Goal: Transaction & Acquisition: Download file/media

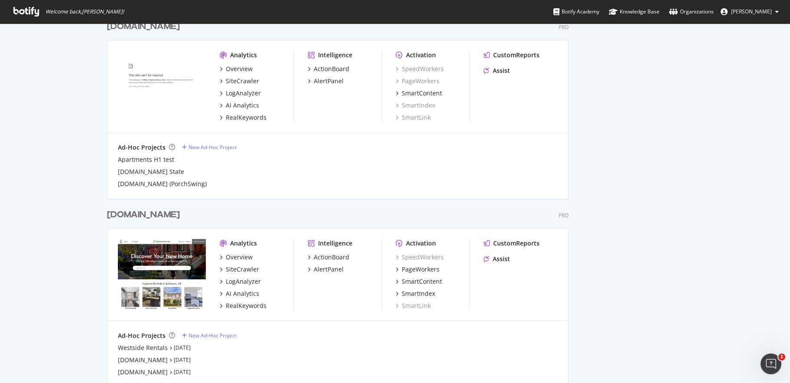
scroll to position [457, 0]
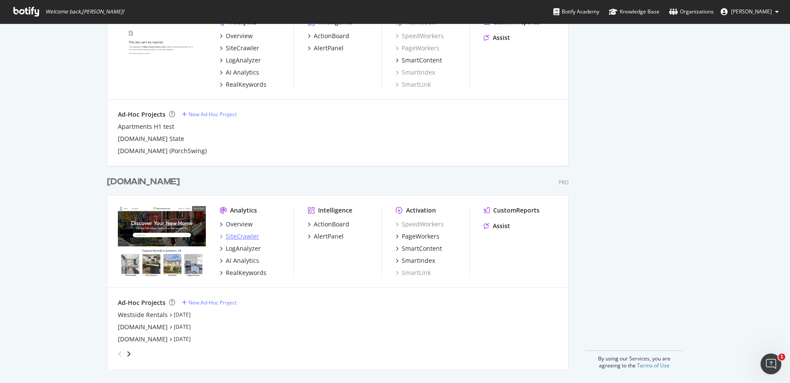
click at [231, 236] on div "SiteCrawler" at bounding box center [242, 236] width 33 height 9
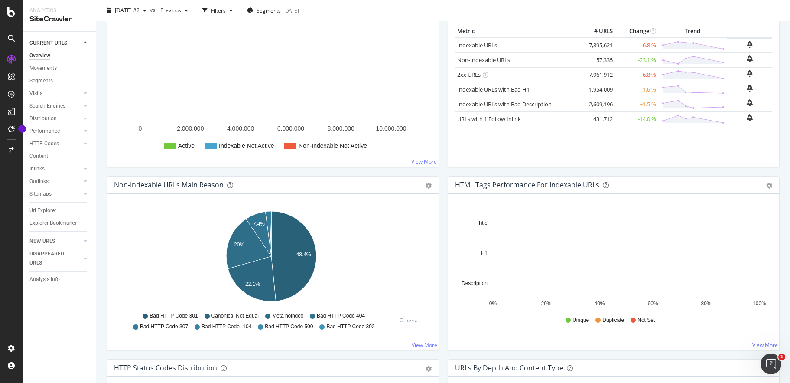
scroll to position [189, 0]
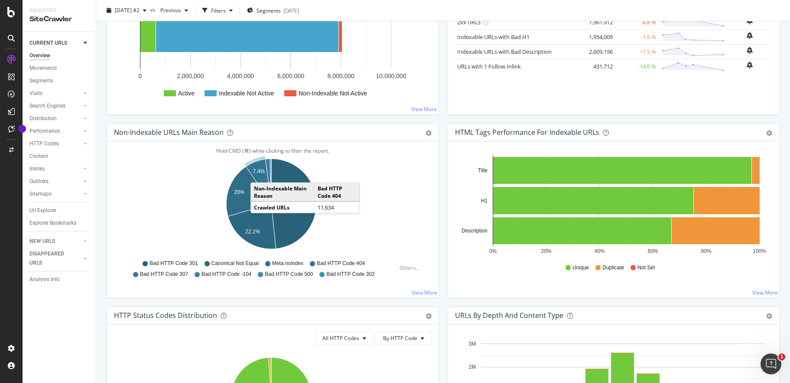
click at [259, 173] on icon "A chart." at bounding box center [258, 181] width 25 height 45
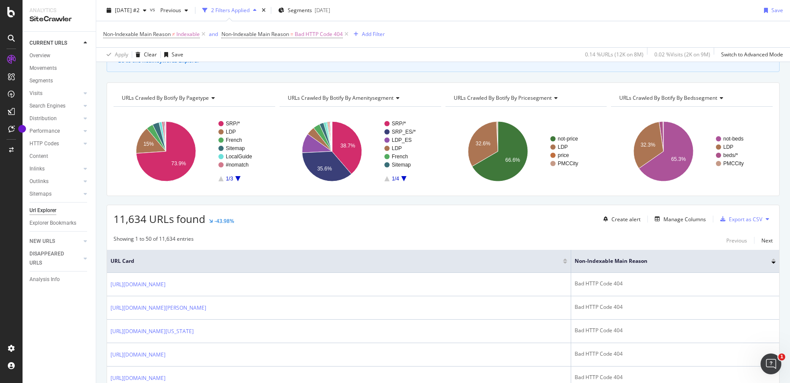
scroll to position [57, 0]
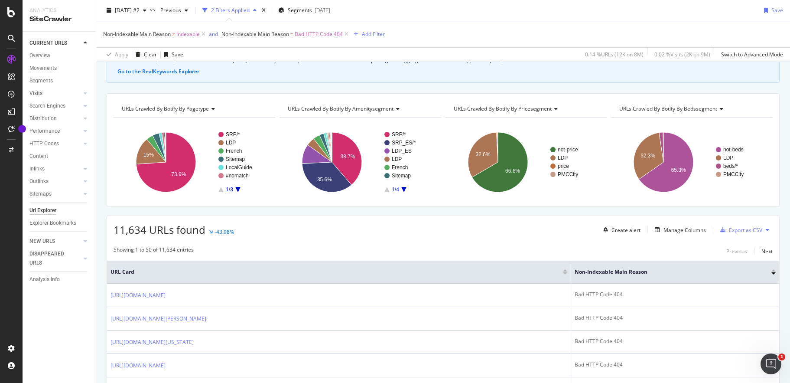
click at [213, 110] on icon at bounding box center [212, 108] width 6 height 5
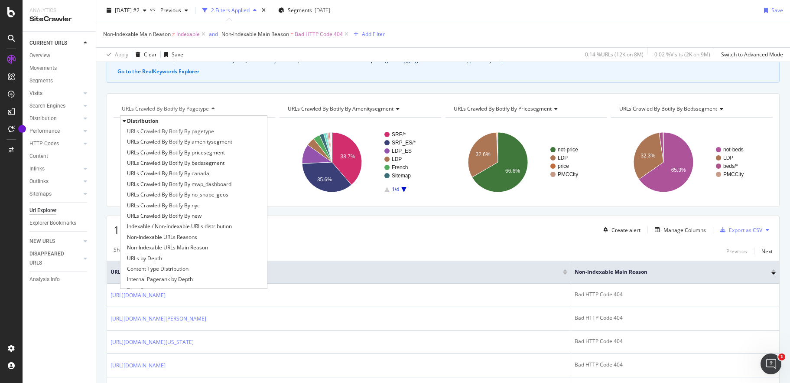
click at [234, 104] on div "URLs Crawled By Botify By pagetype" at bounding box center [193, 109] width 147 height 14
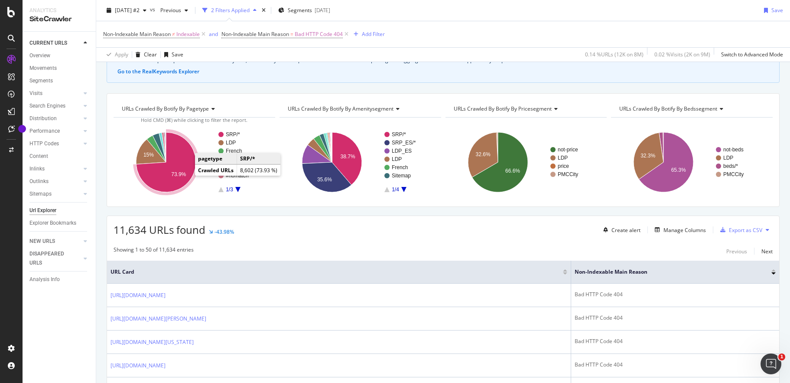
click at [167, 169] on icon "A chart." at bounding box center [166, 162] width 60 height 60
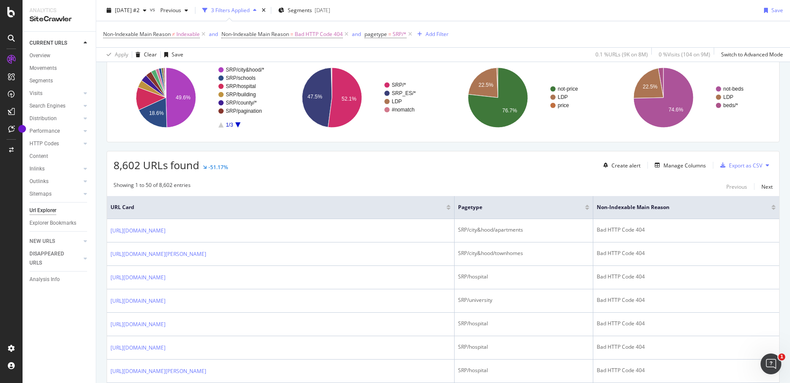
scroll to position [54, 0]
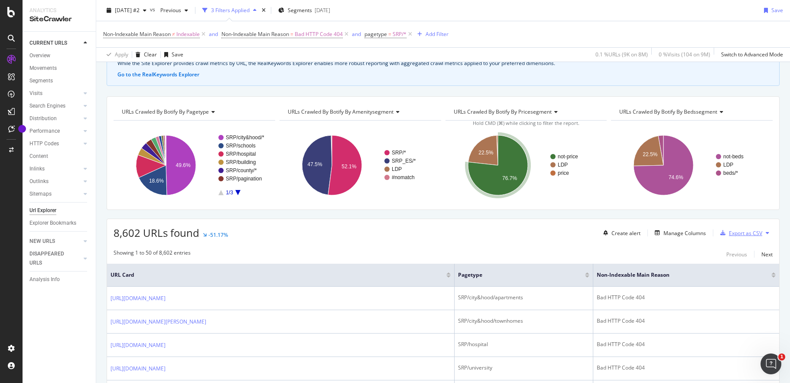
click at [746, 234] on div "Export as CSV" at bounding box center [745, 232] width 33 height 7
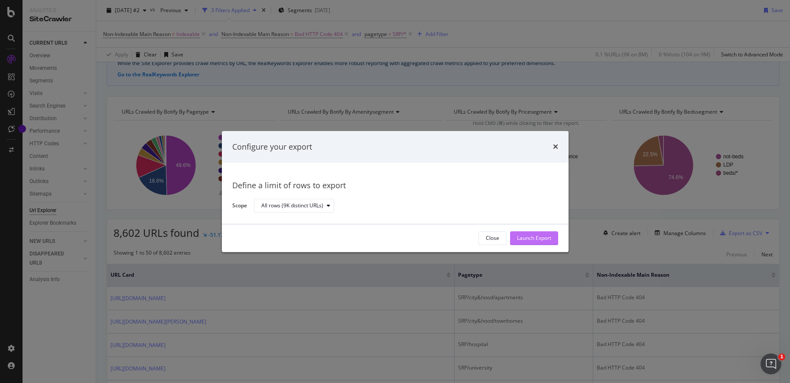
click at [533, 235] on div "Launch Export" at bounding box center [534, 238] width 34 height 7
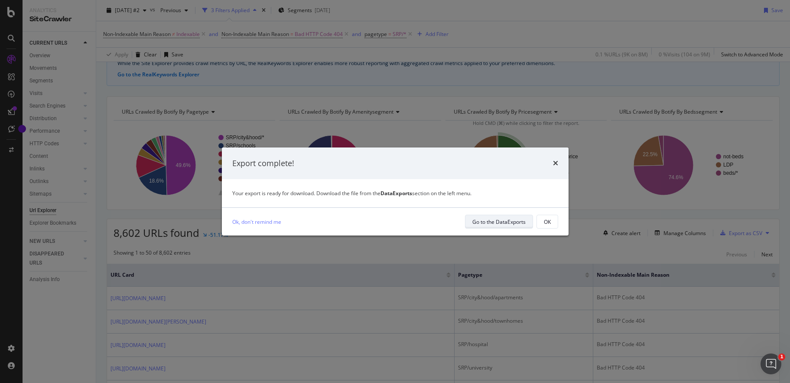
click at [502, 222] on div "Go to the DataExports" at bounding box center [499, 221] width 53 height 7
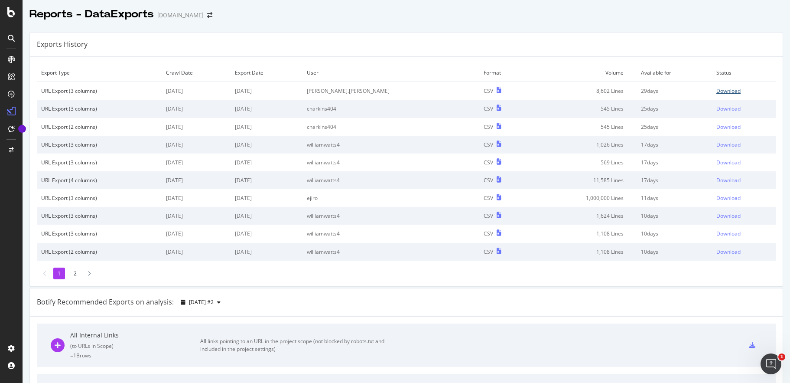
click at [717, 91] on div "Download" at bounding box center [729, 90] width 24 height 7
